Goal: Information Seeking & Learning: Learn about a topic

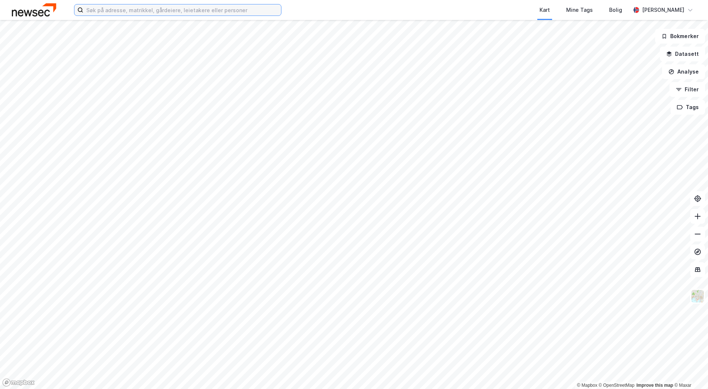
click at [215, 10] on input at bounding box center [182, 9] width 198 height 11
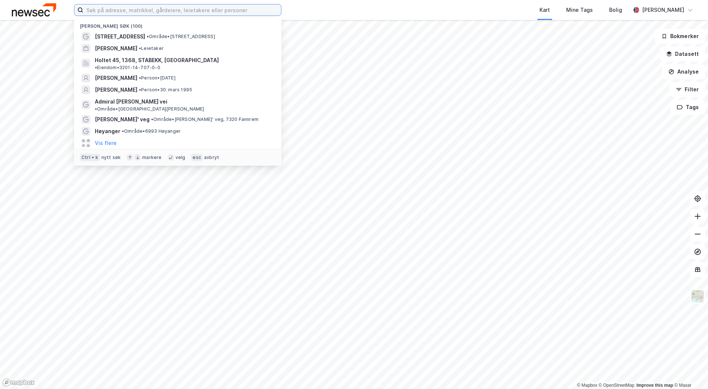
click at [215, 10] on input at bounding box center [182, 9] width 198 height 11
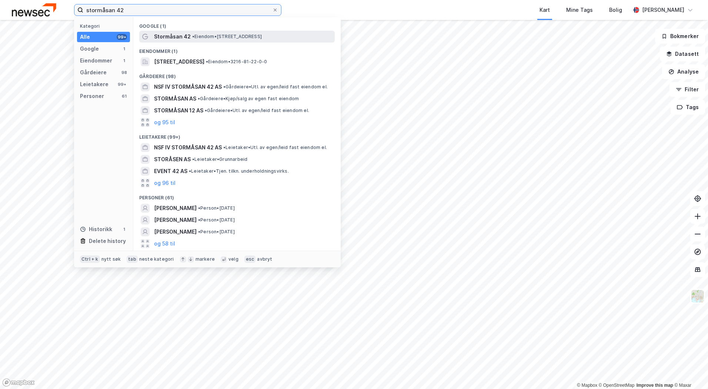
type input "stormåsan 42"
click at [185, 37] on span "Stormåsan 42" at bounding box center [172, 36] width 37 height 9
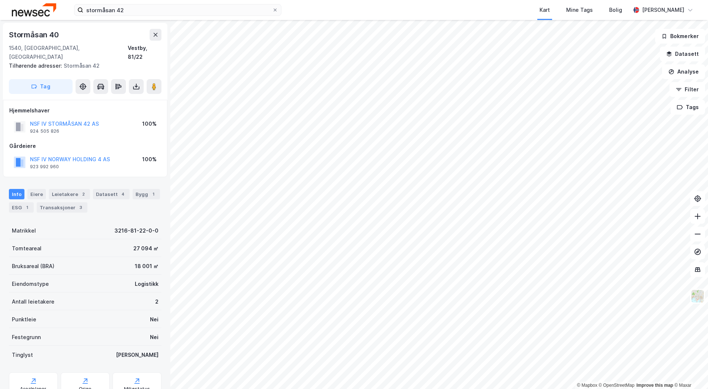
click at [7, 200] on div "Info Eiere Leietakere 2 Datasett 4 Bygg 1 ESG 1 Transaksjoner 3" at bounding box center [85, 198] width 170 height 36
click at [23, 203] on div "ESG 1" at bounding box center [21, 208] width 25 height 10
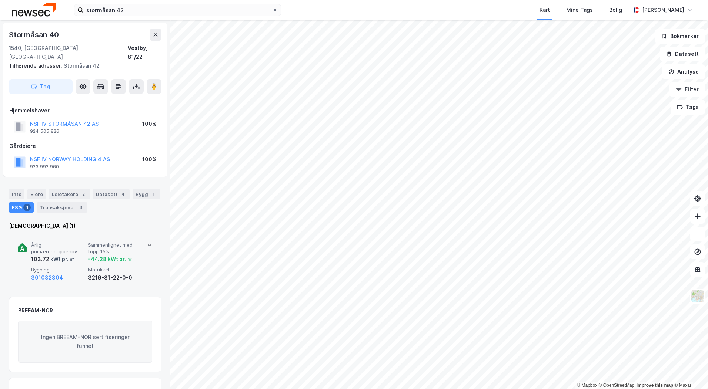
click at [94, 242] on span "Sammenlignet med topp 15%" at bounding box center [115, 248] width 54 height 13
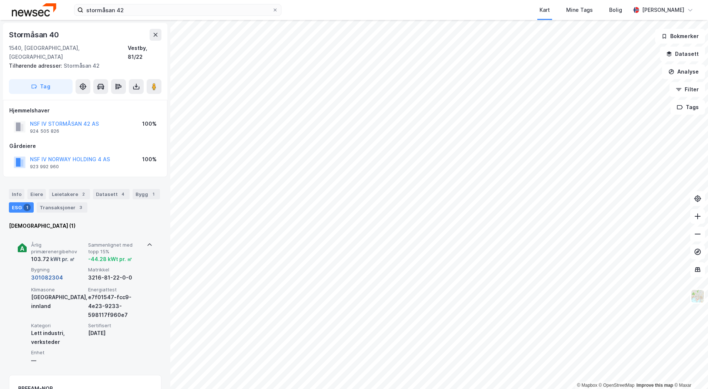
click at [53, 274] on button "301082304" at bounding box center [47, 278] width 32 height 9
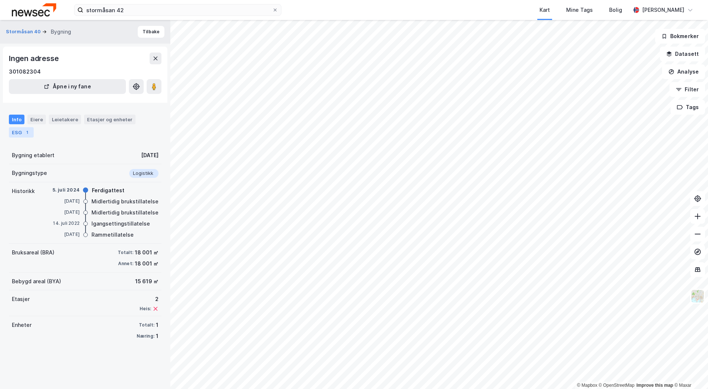
click at [23, 131] on div "ESG 1" at bounding box center [21, 132] width 25 height 10
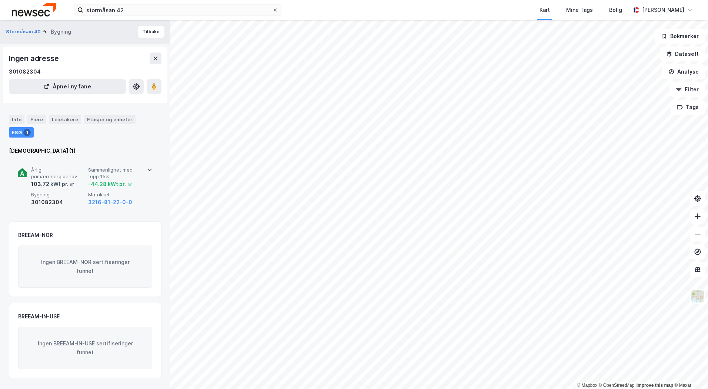
click at [136, 174] on span "Sammenlignet med topp 15%" at bounding box center [115, 173] width 54 height 13
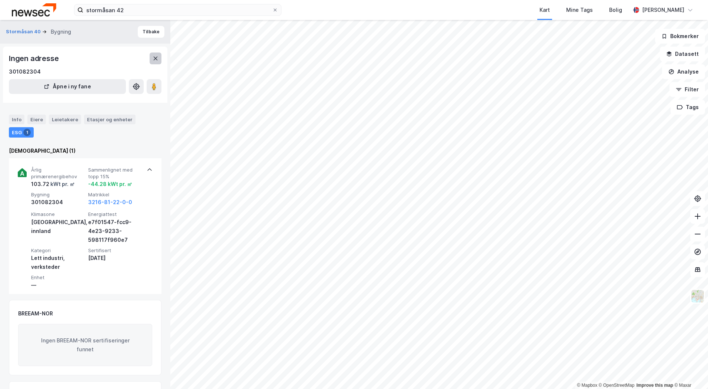
click at [157, 58] on icon at bounding box center [156, 59] width 6 height 6
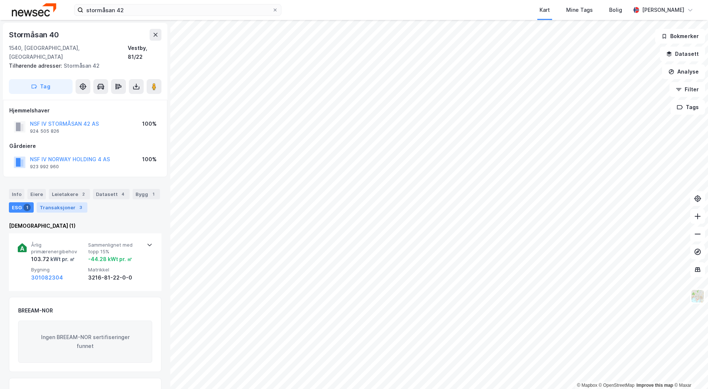
click at [58, 203] on div "Transaksjoner 3" at bounding box center [62, 208] width 51 height 10
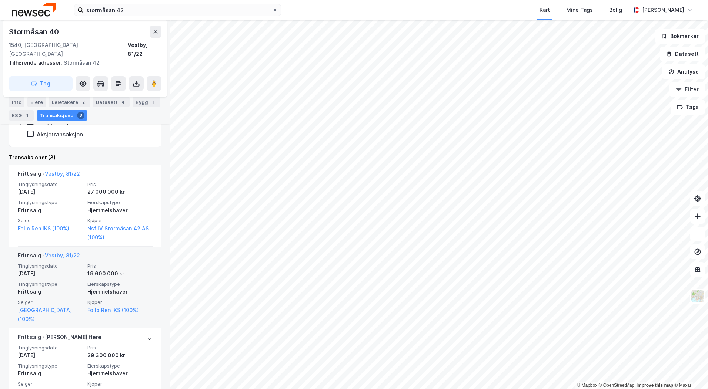
scroll to position [190, 0]
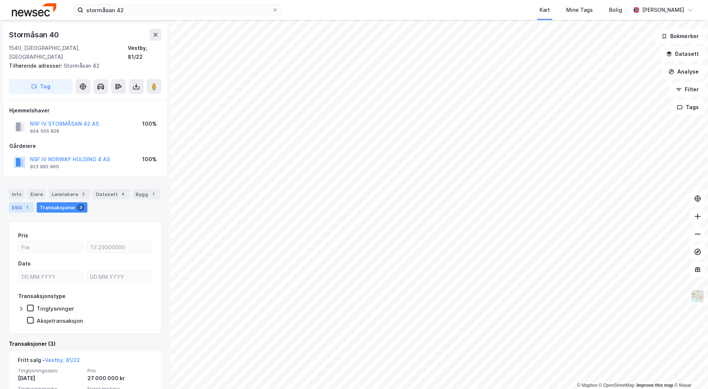
click at [17, 203] on div "ESG 1" at bounding box center [21, 208] width 25 height 10
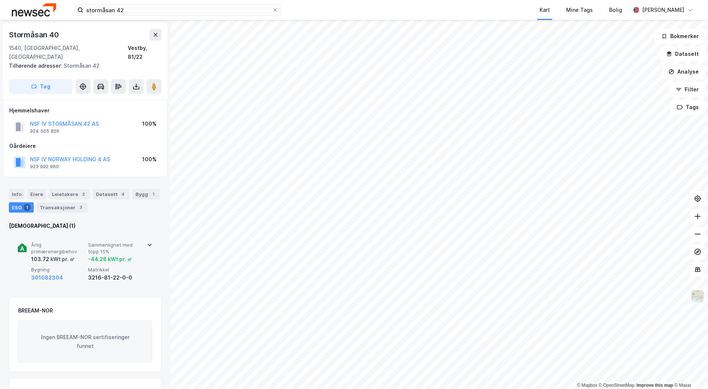
click at [138, 242] on span "Sammenlignet med topp 15%" at bounding box center [115, 248] width 54 height 13
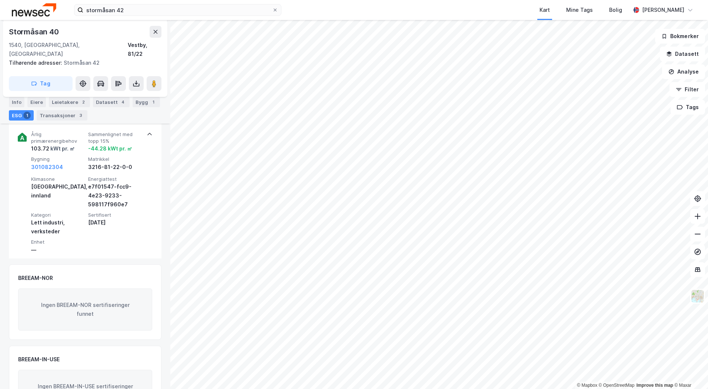
scroll to position [111, 0]
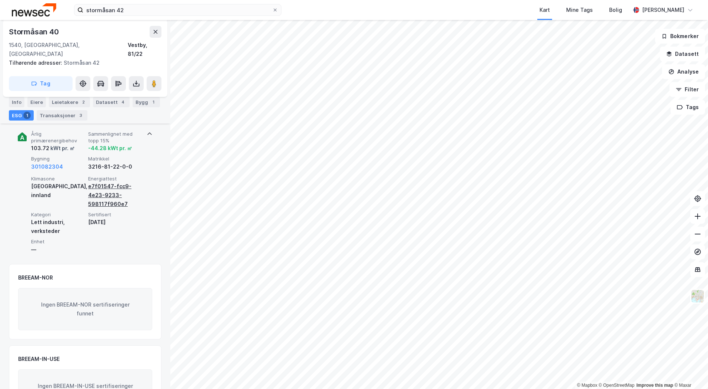
click at [106, 185] on div "e7f01547-fcc9-4e23-9233-598117f960e7" at bounding box center [115, 195] width 54 height 27
